Goal: Task Accomplishment & Management: Use online tool/utility

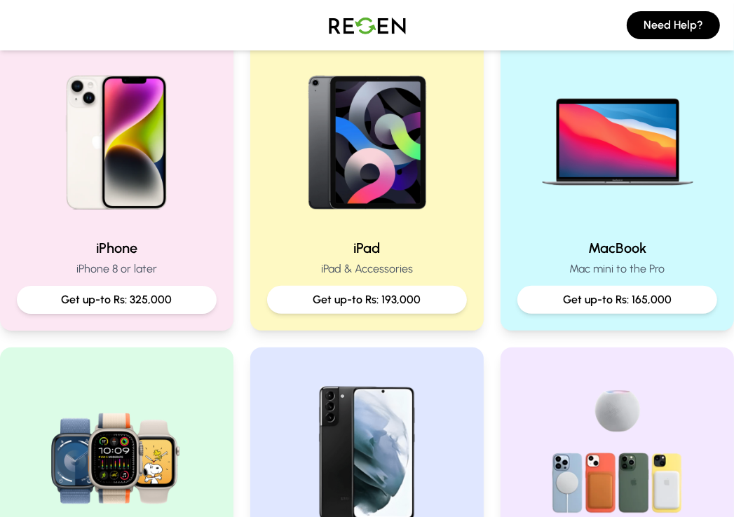
scroll to position [319, 0]
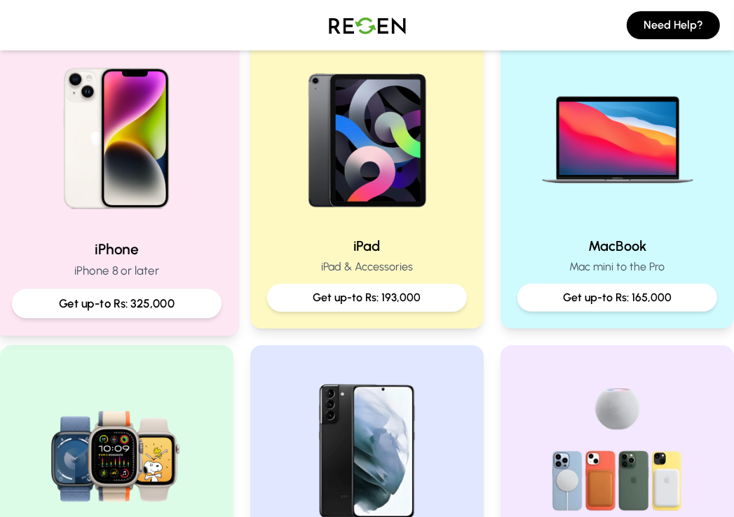
click at [160, 305] on p "Get up-to Rs: 325,000" at bounding box center [117, 304] width 186 height 18
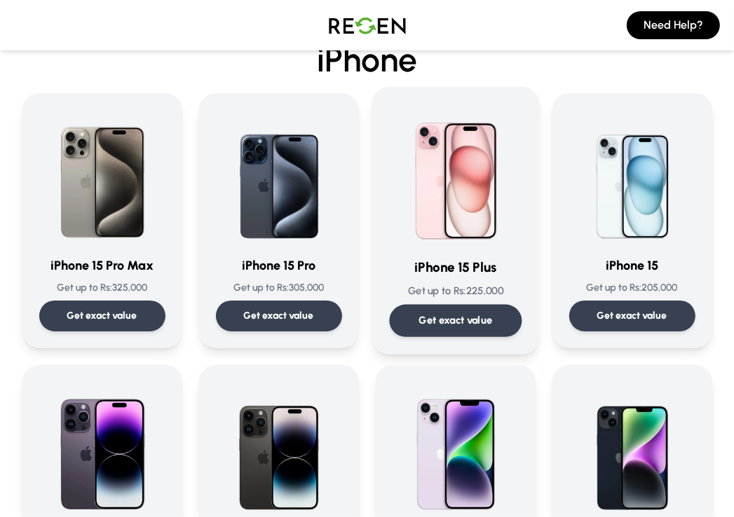
scroll to position [67, 0]
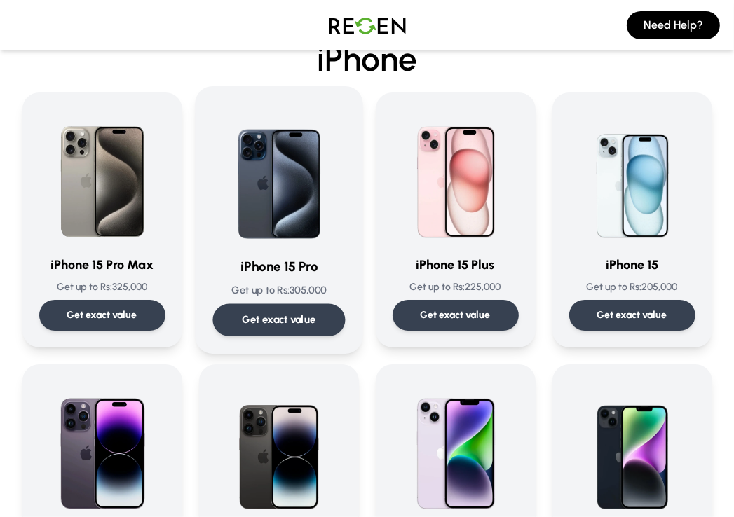
click at [283, 324] on p "Get exact value" at bounding box center [279, 319] width 74 height 15
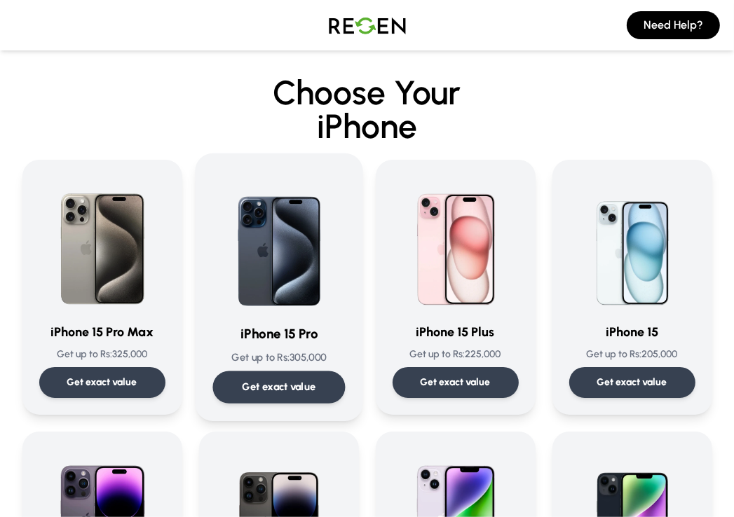
click at [295, 397] on div "Get exact value" at bounding box center [278, 387] width 132 height 32
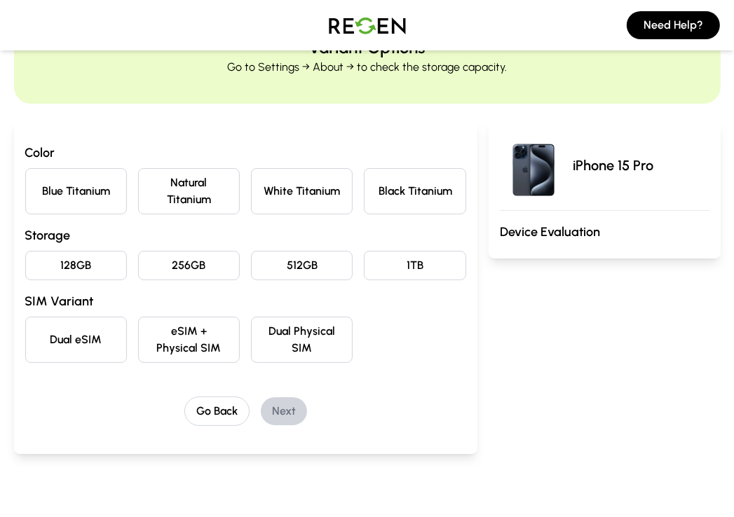
scroll to position [74, 0]
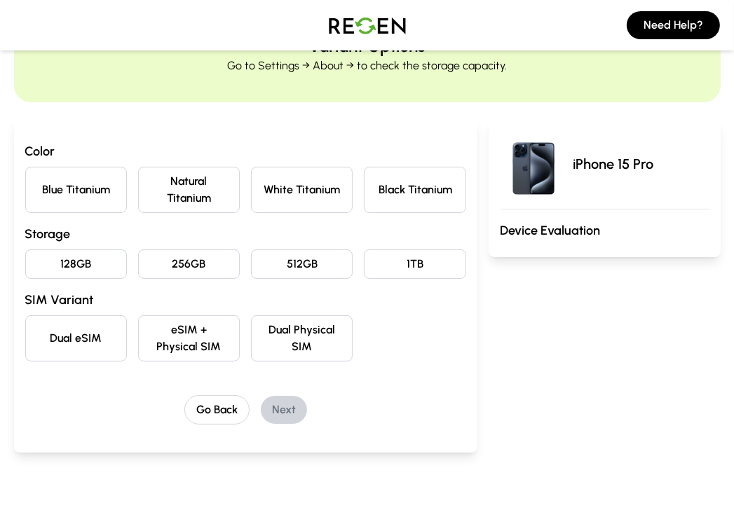
click at [179, 195] on button "Natural Titanium" at bounding box center [189, 190] width 102 height 46
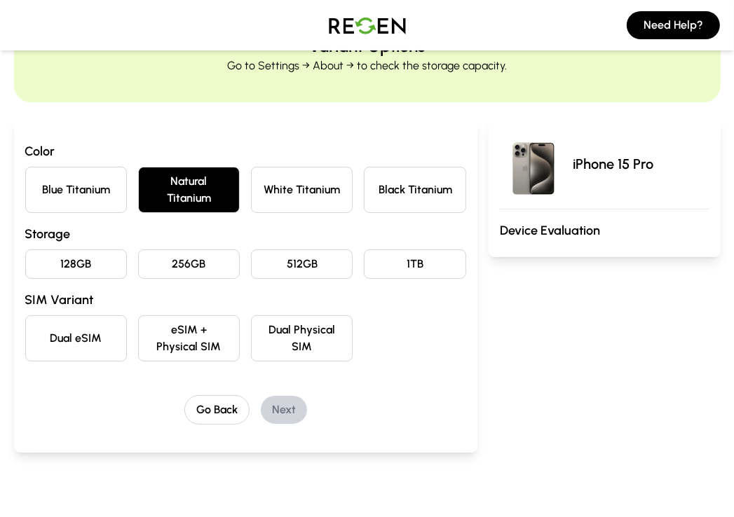
click at [198, 267] on button "256GB" at bounding box center [189, 263] width 102 height 29
click at [218, 342] on button "eSIM + Physical SIM" at bounding box center [189, 338] width 102 height 46
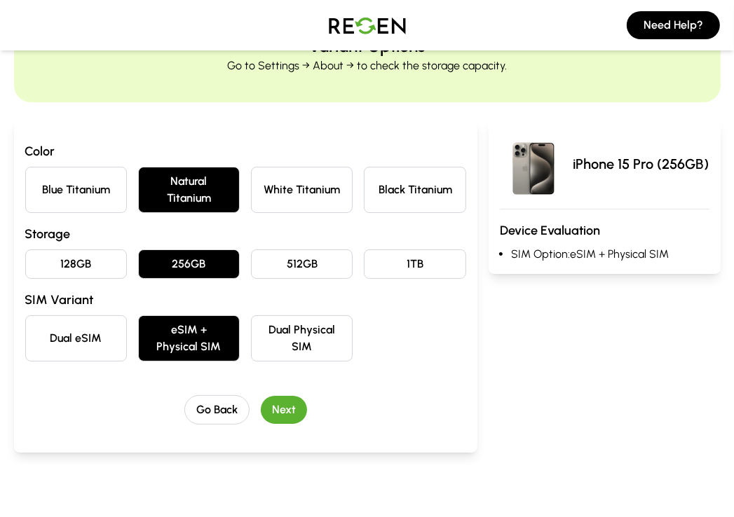
click at [282, 412] on button "Next" at bounding box center [284, 410] width 46 height 28
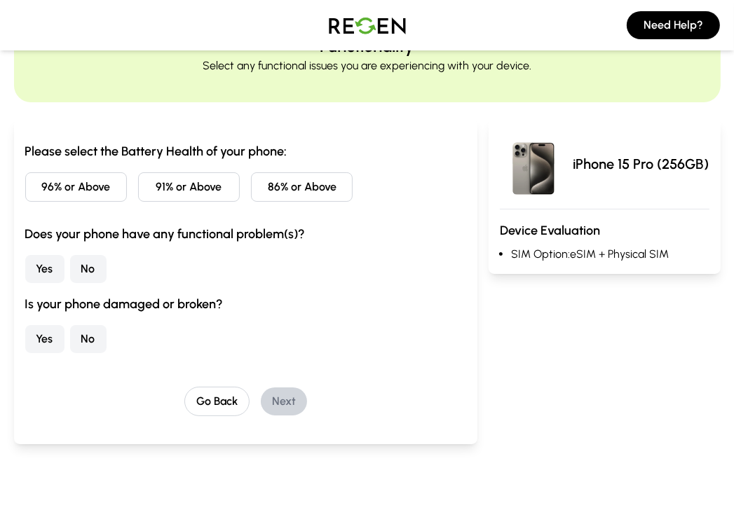
click at [294, 187] on button "86% or Above" at bounding box center [302, 186] width 102 height 29
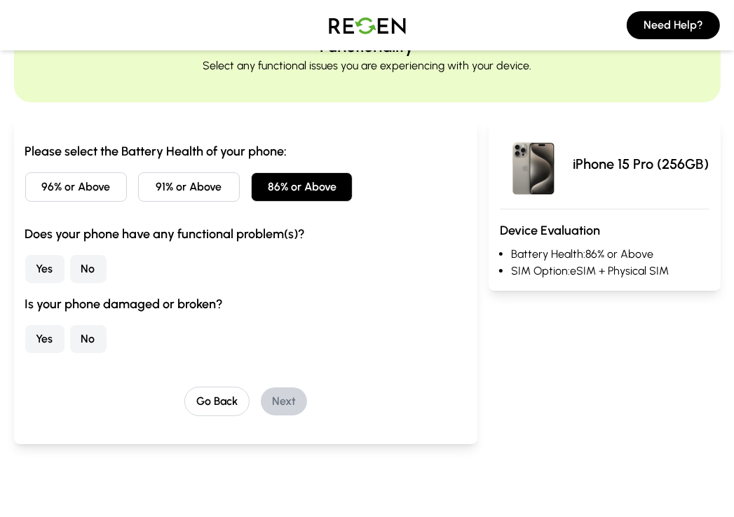
click at [92, 274] on button "No" at bounding box center [88, 269] width 36 height 28
click at [85, 337] on button "No" at bounding box center [88, 339] width 36 height 28
click at [277, 401] on button "Next" at bounding box center [284, 401] width 46 height 28
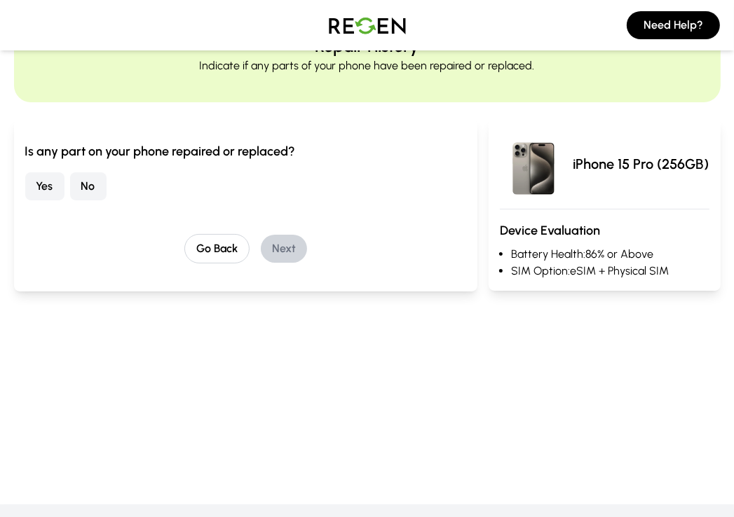
click at [91, 186] on button "No" at bounding box center [88, 186] width 36 height 28
click at [280, 250] on button "Next" at bounding box center [284, 249] width 46 height 28
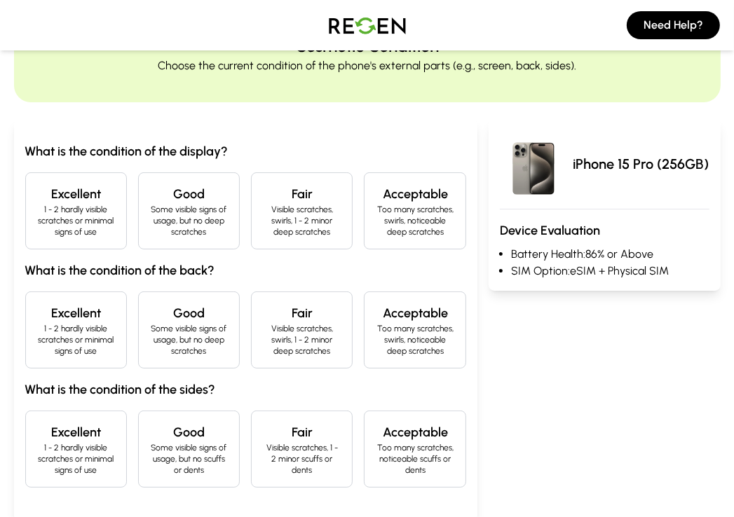
click at [94, 220] on p "1 - 2 hardly visible scratches or minimal signs of use" at bounding box center [76, 221] width 78 height 34
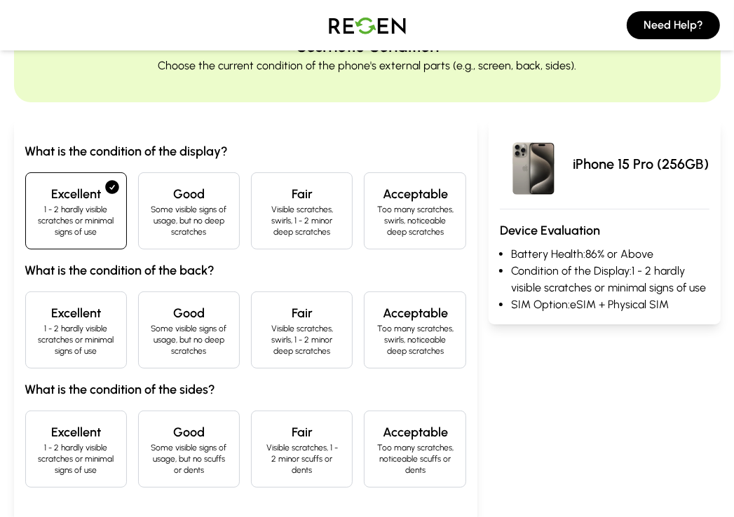
click at [90, 340] on p "1 - 2 hardly visible scratches or minimal signs of use" at bounding box center [76, 340] width 78 height 34
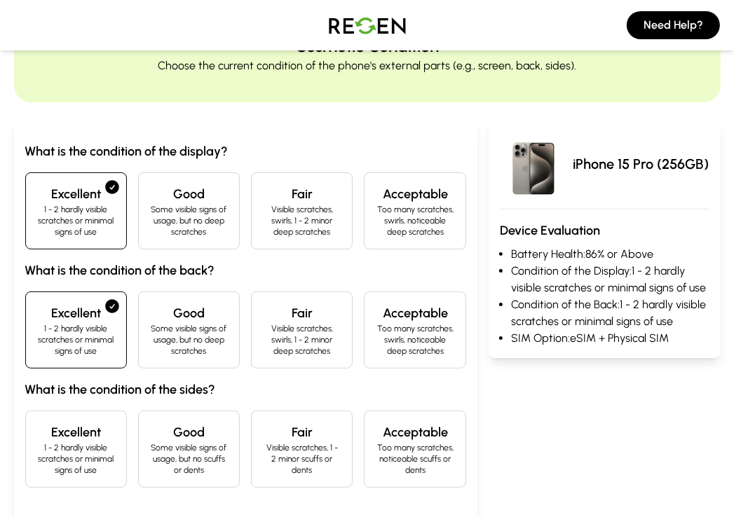
click at [85, 446] on p "1 - 2 hardly visible scratches or minimal signs of use" at bounding box center [76, 459] width 78 height 34
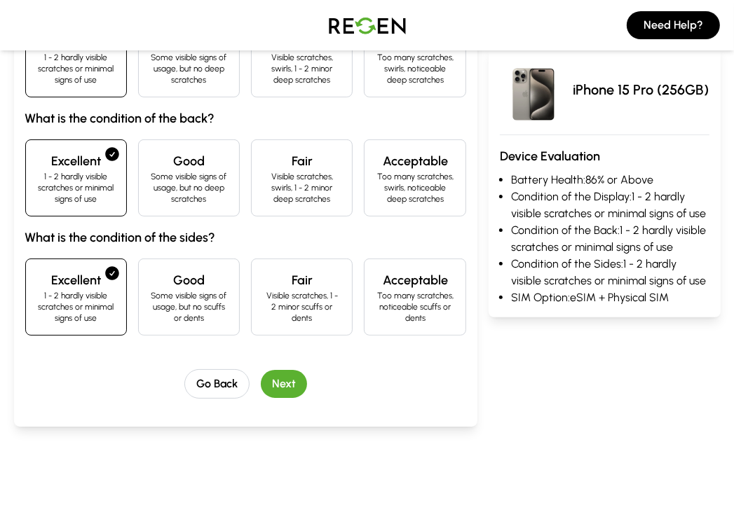
scroll to position [232, 0]
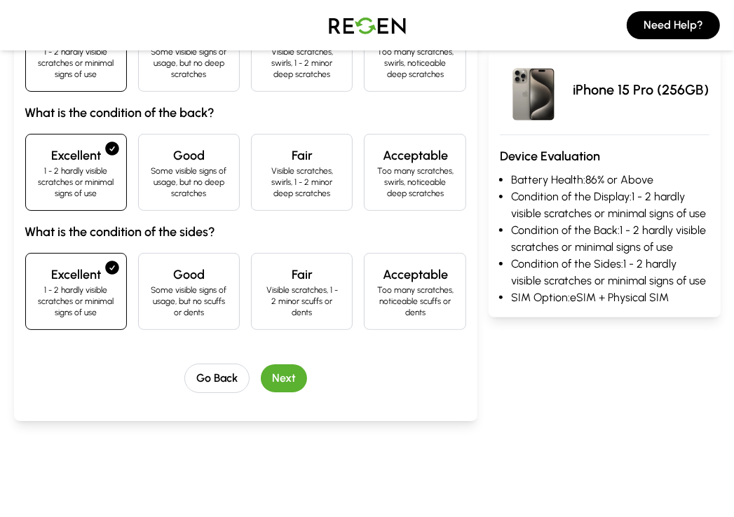
click at [287, 372] on button "Next" at bounding box center [284, 378] width 46 height 28
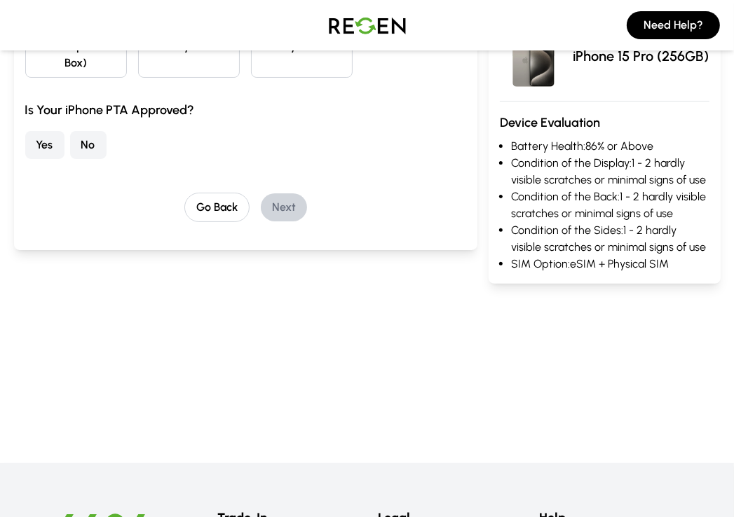
scroll to position [45, 0]
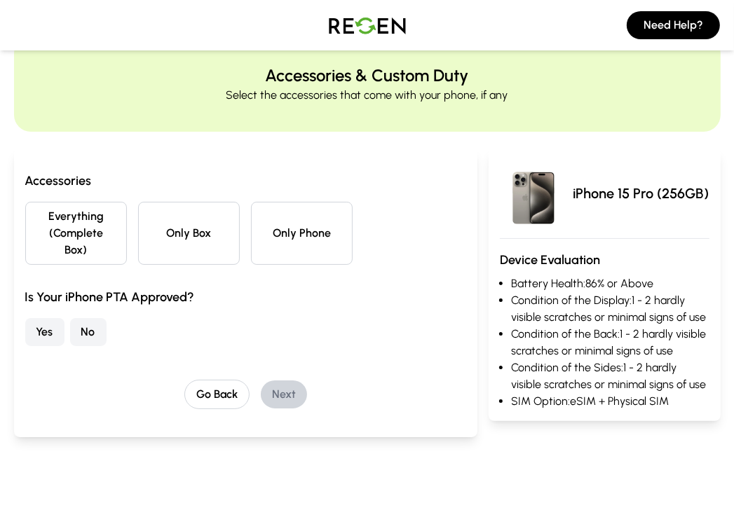
click at [96, 224] on button "Everything (Complete Box)" at bounding box center [76, 233] width 102 height 63
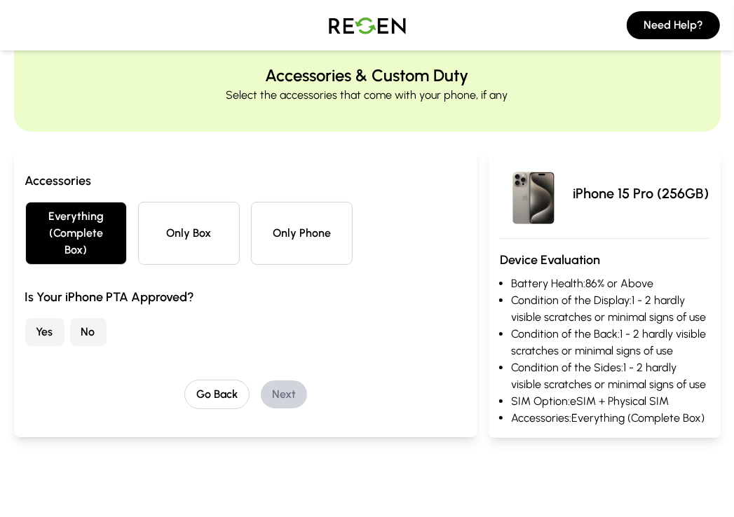
click at [46, 318] on button "Yes" at bounding box center [44, 332] width 39 height 28
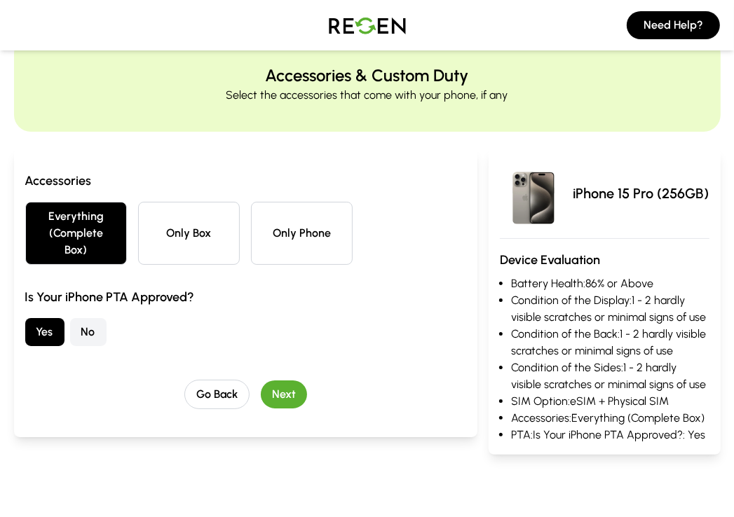
click at [288, 380] on button "Next" at bounding box center [284, 394] width 46 height 28
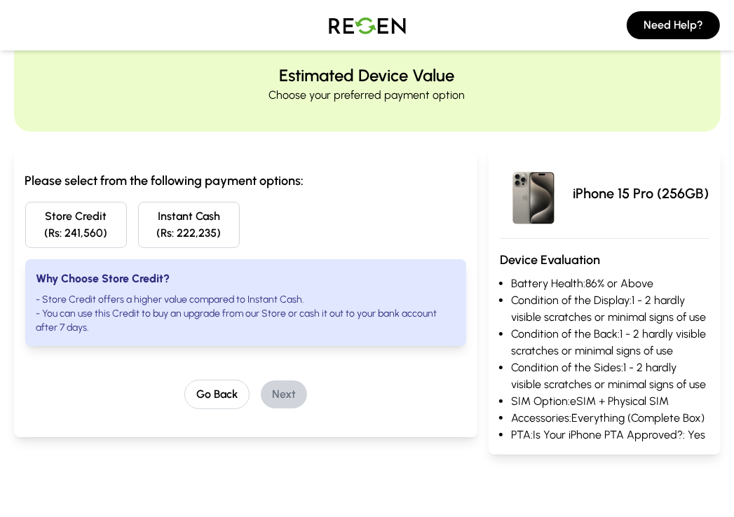
scroll to position [0, 0]
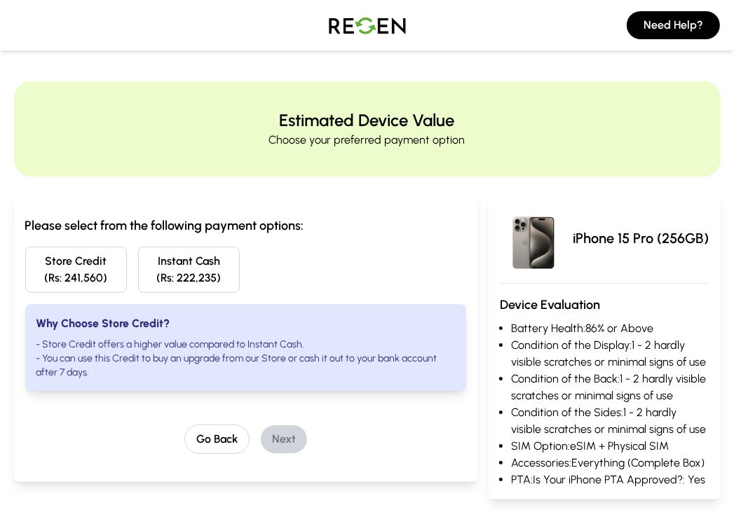
click at [365, 15] on img at bounding box center [367, 25] width 98 height 39
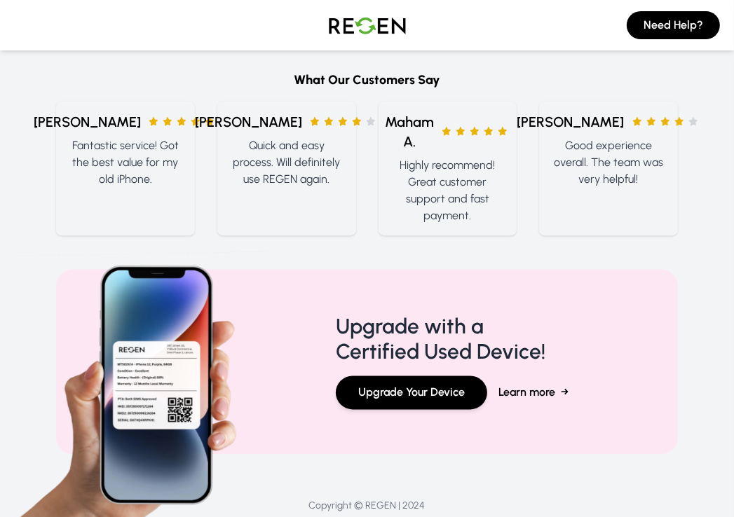
scroll to position [1850, 0]
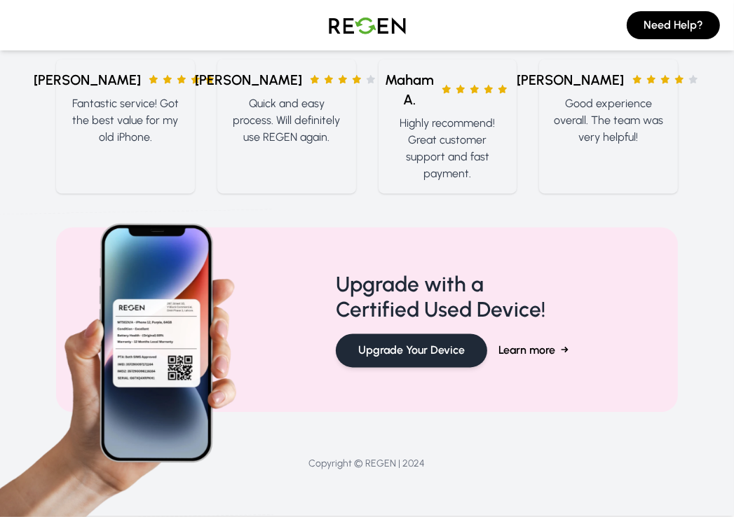
click at [429, 356] on button "Upgrade Your Device" at bounding box center [411, 350] width 151 height 34
